Goal: Check status: Check status

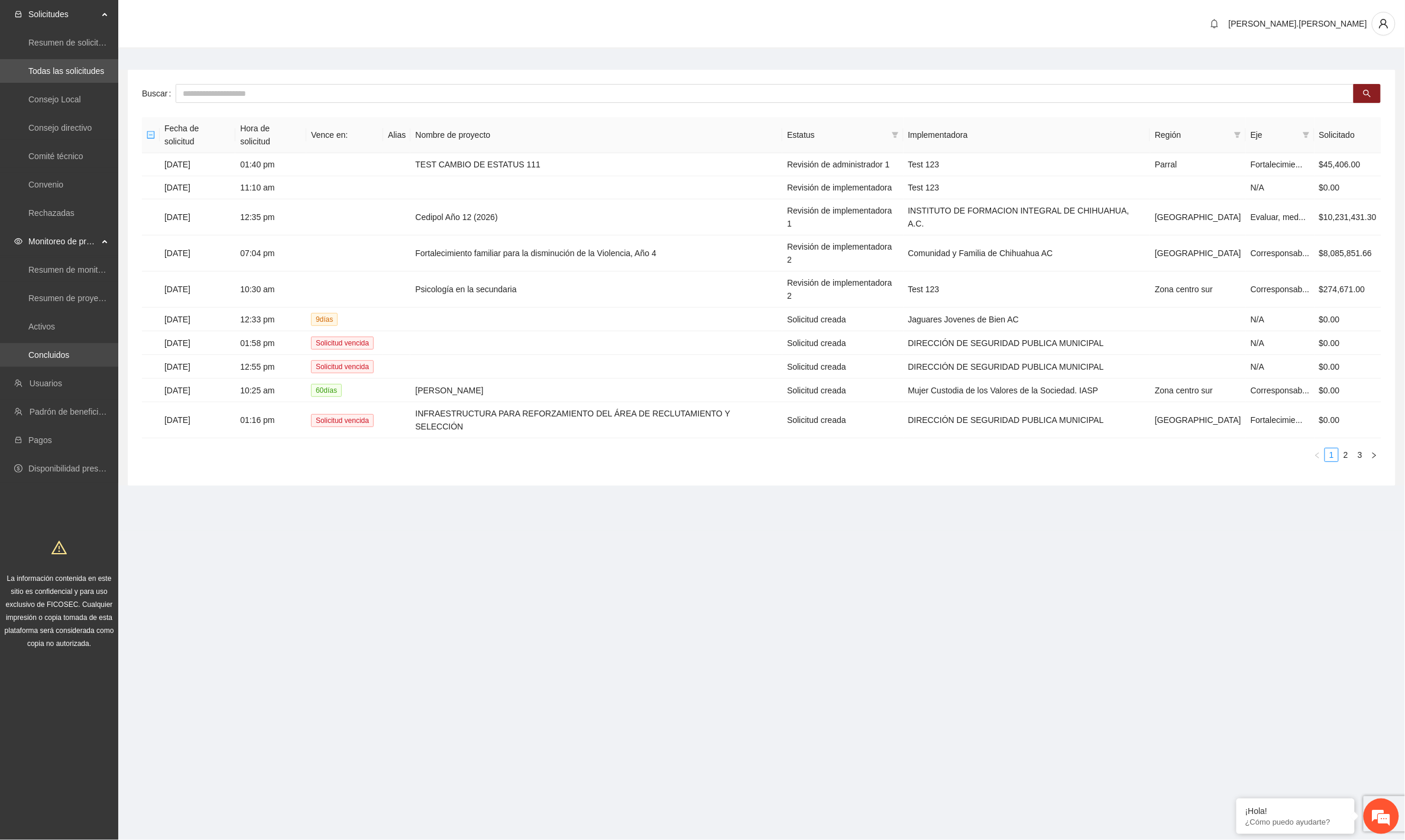
click at [60, 358] on link "Concluidos" at bounding box center [49, 355] width 41 height 9
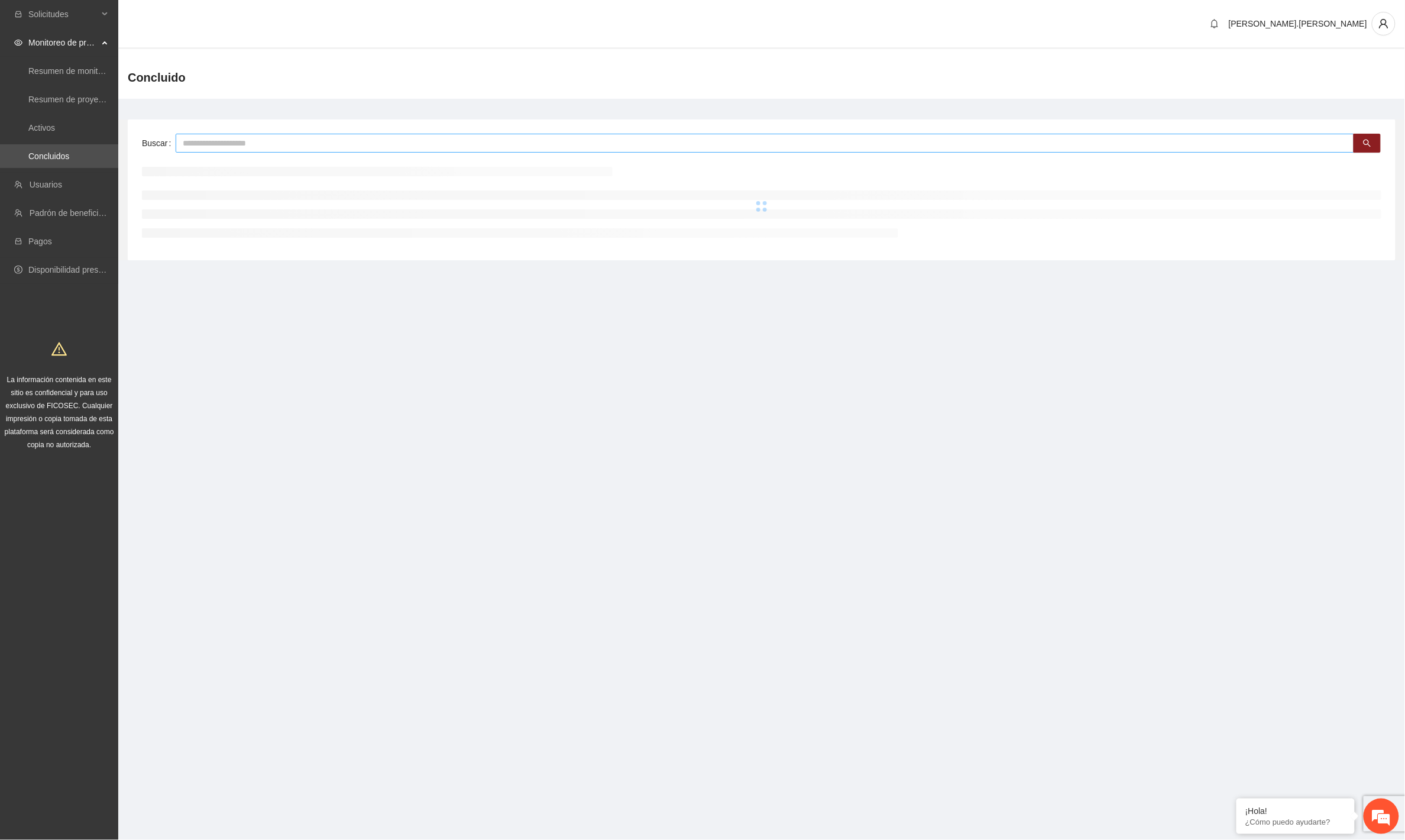
click at [350, 137] on input "text" at bounding box center [765, 143] width 1178 height 19
type input "***"
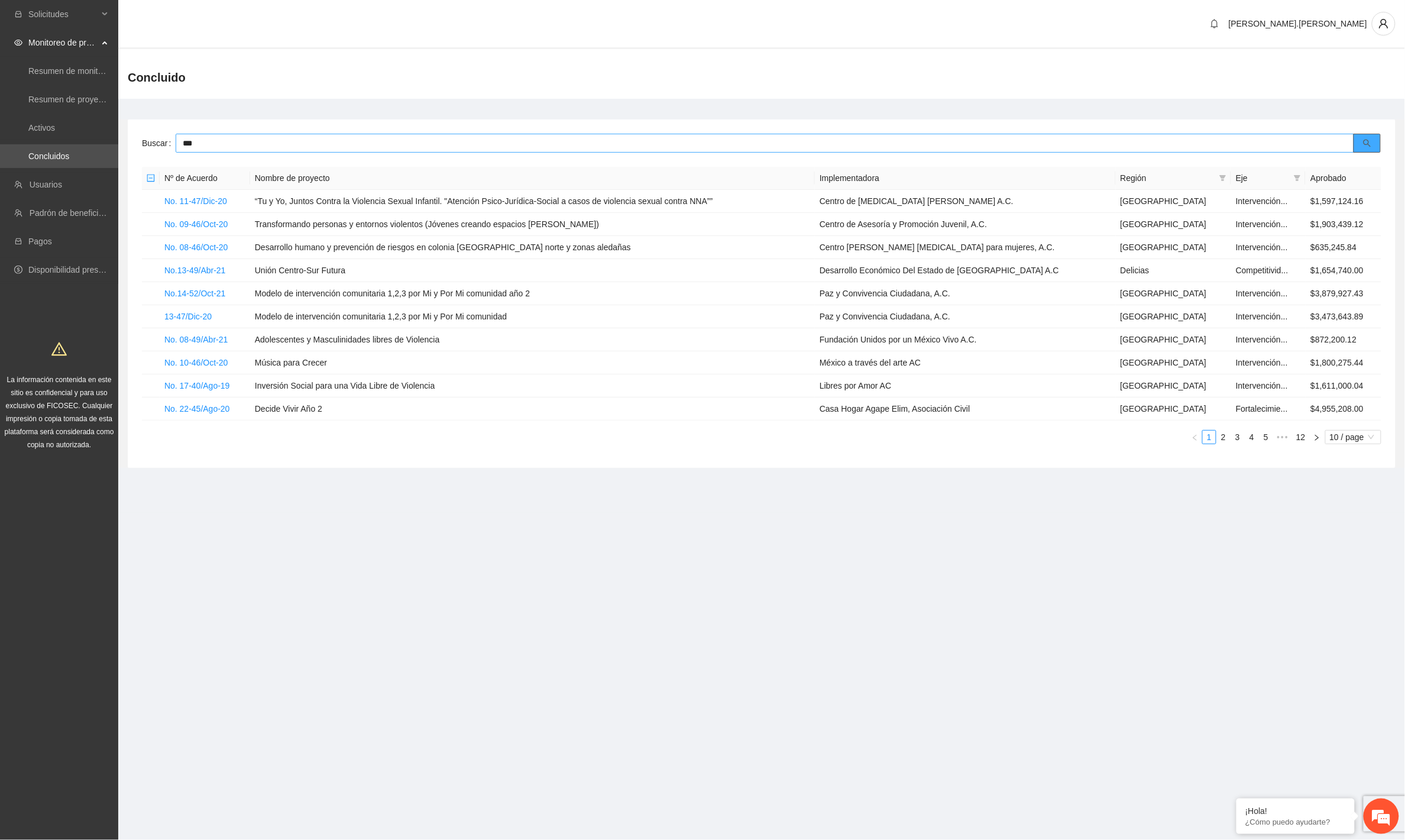
click at [1363, 151] on button "button" at bounding box center [1367, 143] width 27 height 19
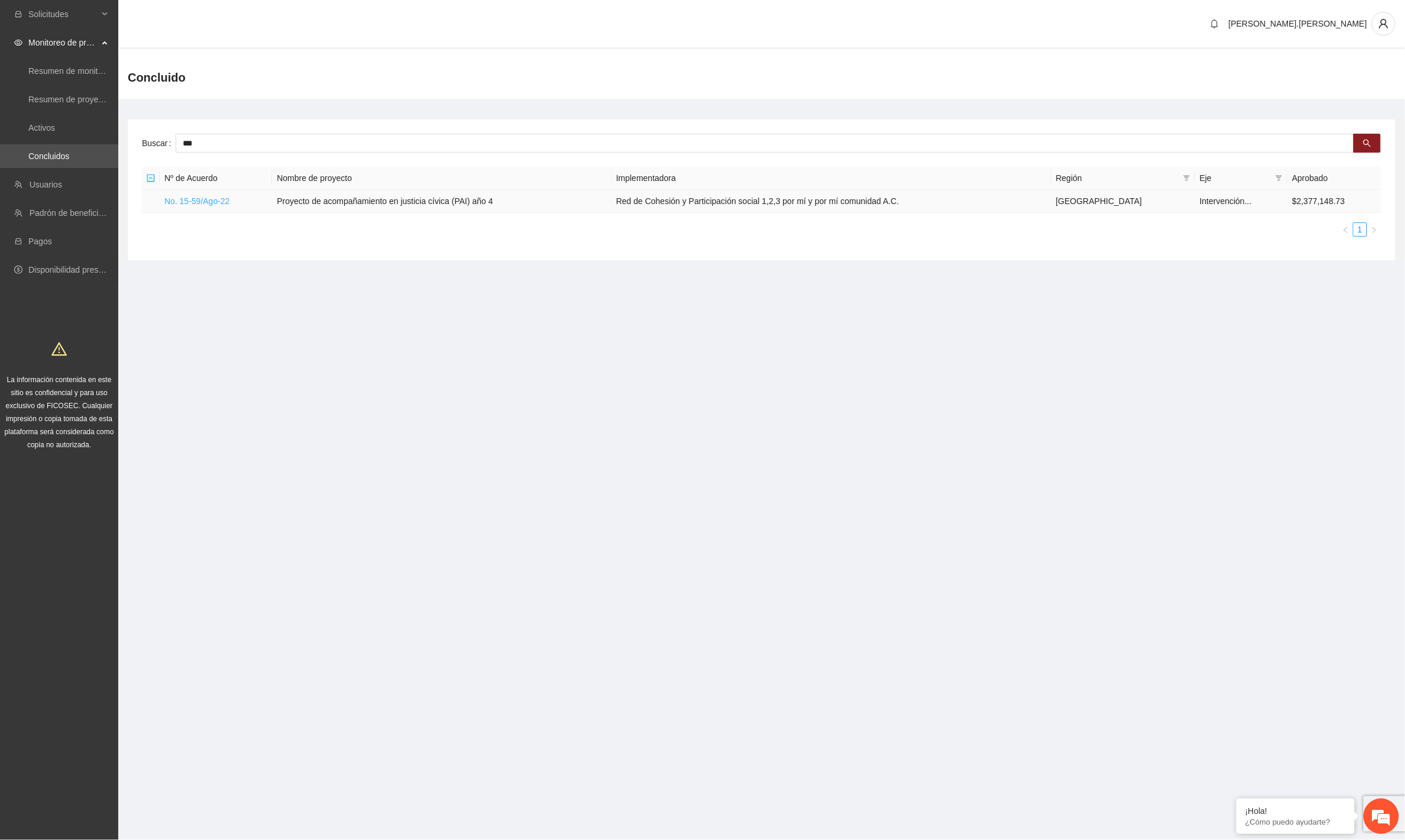
click at [212, 201] on link "No. 15-59/Ago-22" at bounding box center [197, 201] width 66 height 9
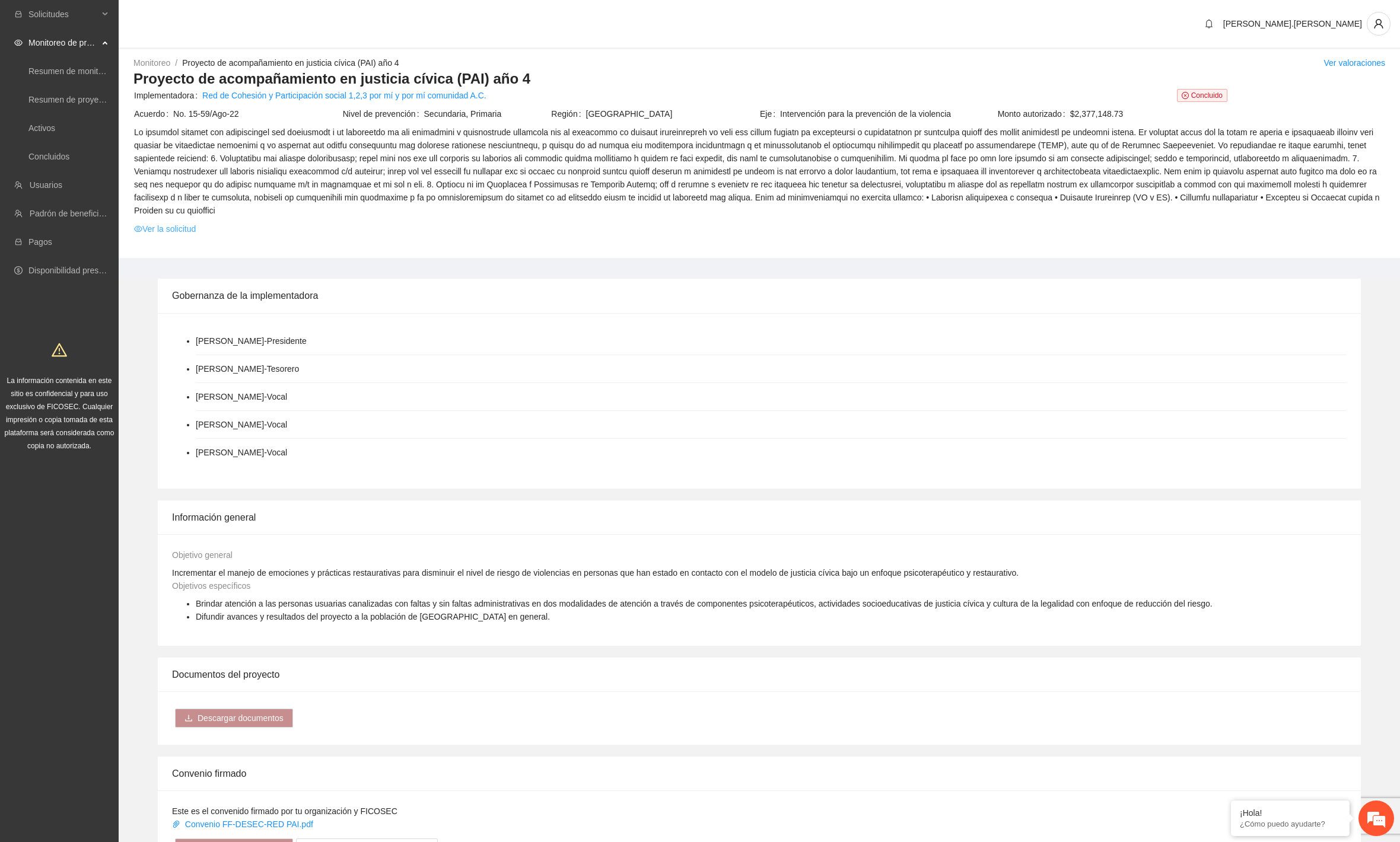
click at [184, 222] on link "Ver la solicitud" at bounding box center [165, 228] width 61 height 13
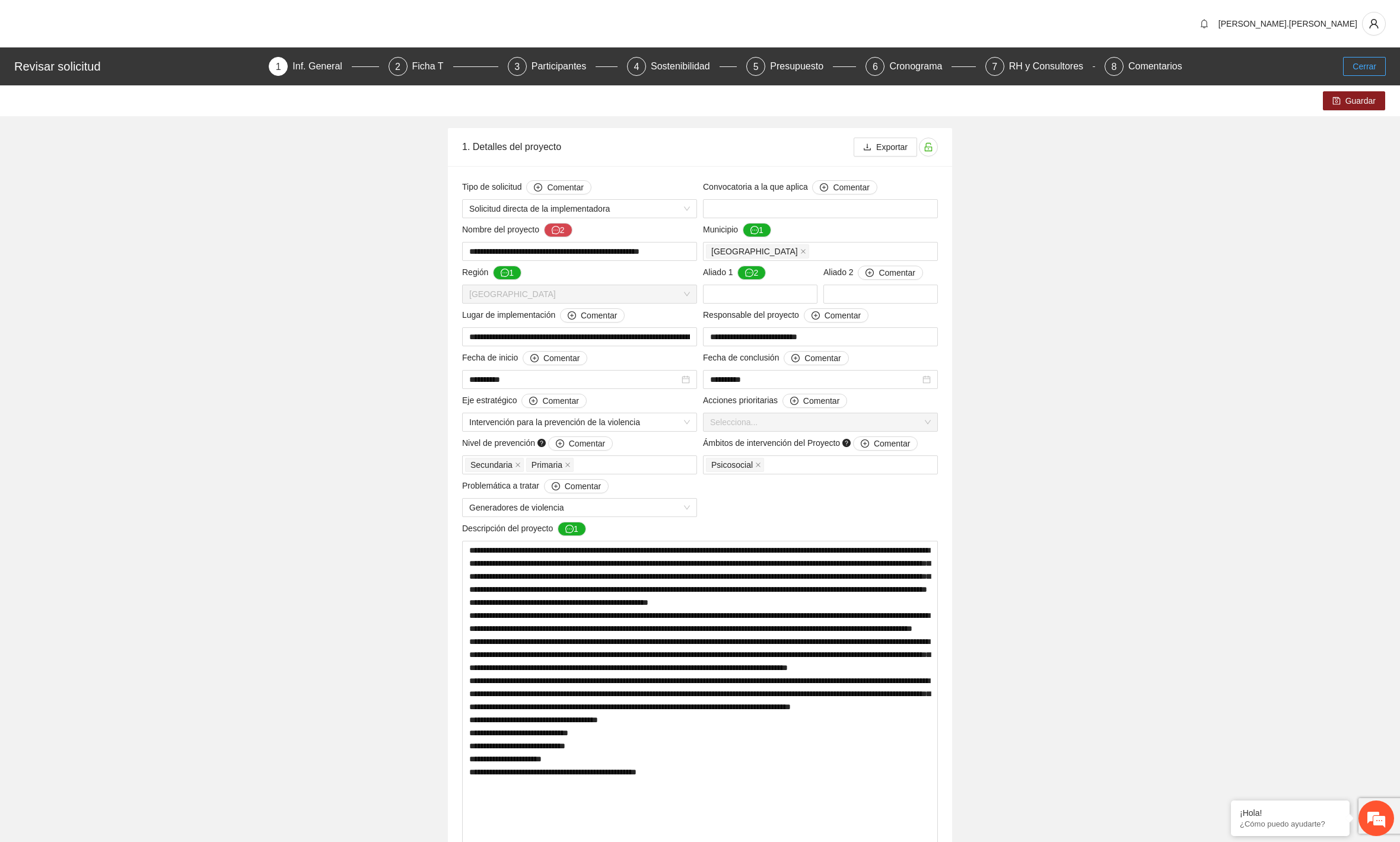
click at [1357, 68] on span "Cerrar" at bounding box center [1364, 66] width 24 height 13
